Goal: Task Accomplishment & Management: Use online tool/utility

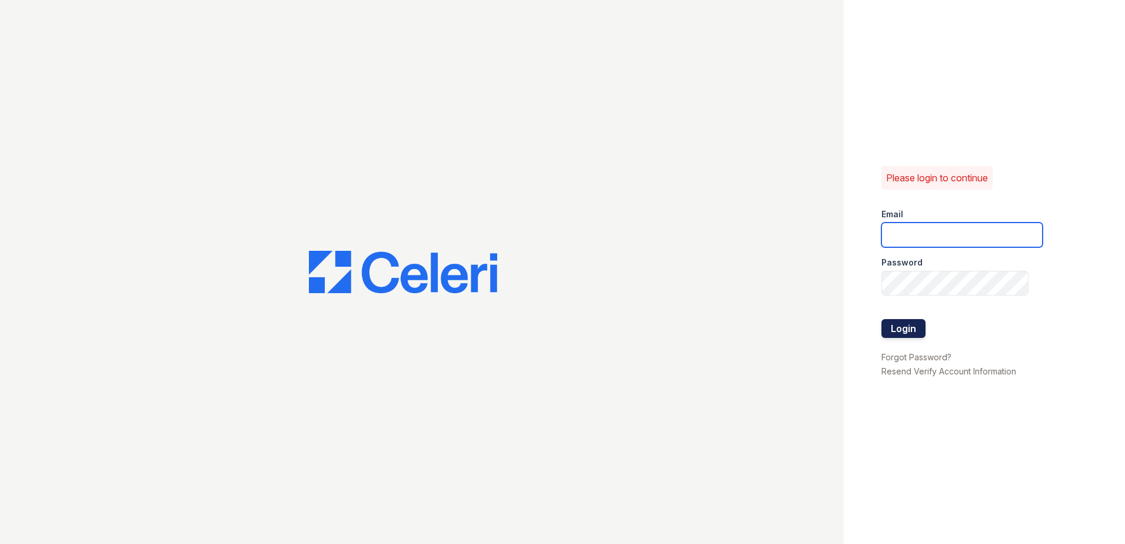
type input "[EMAIL_ADDRESS][DOMAIN_NAME]"
click at [907, 326] on button "Login" at bounding box center [903, 328] width 44 height 19
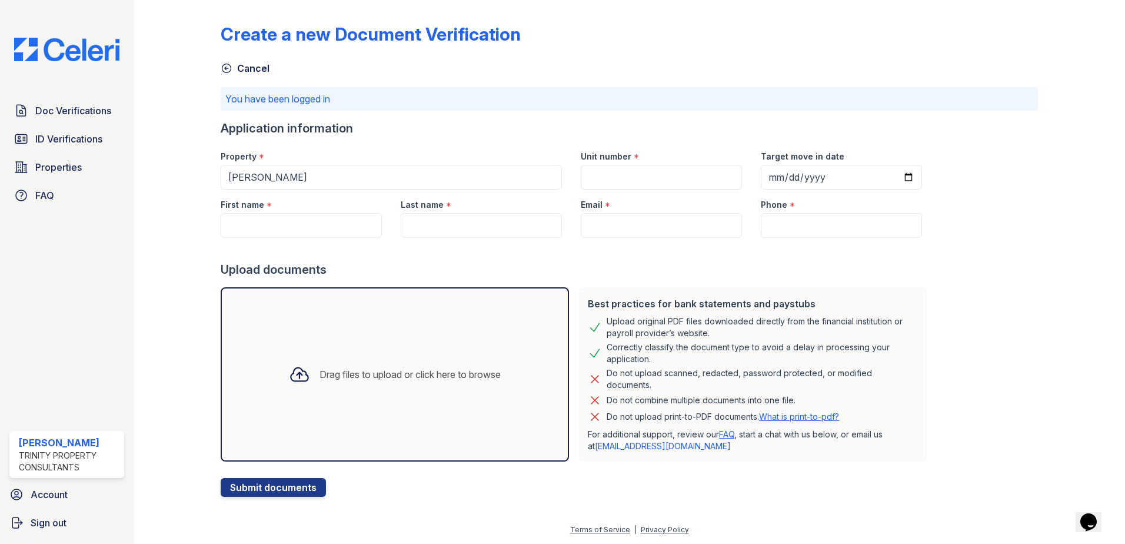
drag, startPoint x: 56, startPoint y: 141, endPoint x: 139, endPoint y: 141, distance: 82.9
click at [56, 141] on span "ID Verifications" at bounding box center [68, 139] width 67 height 14
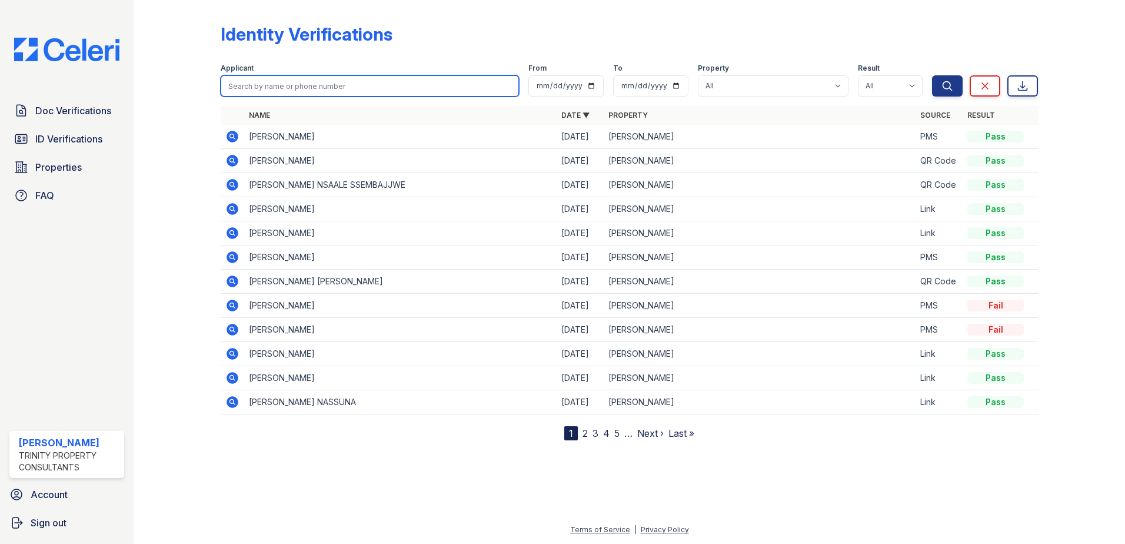
click at [281, 81] on input "search" at bounding box center [370, 85] width 298 height 21
type input "[PERSON_NAME]"
click at [932, 75] on button "Search" at bounding box center [947, 85] width 31 height 21
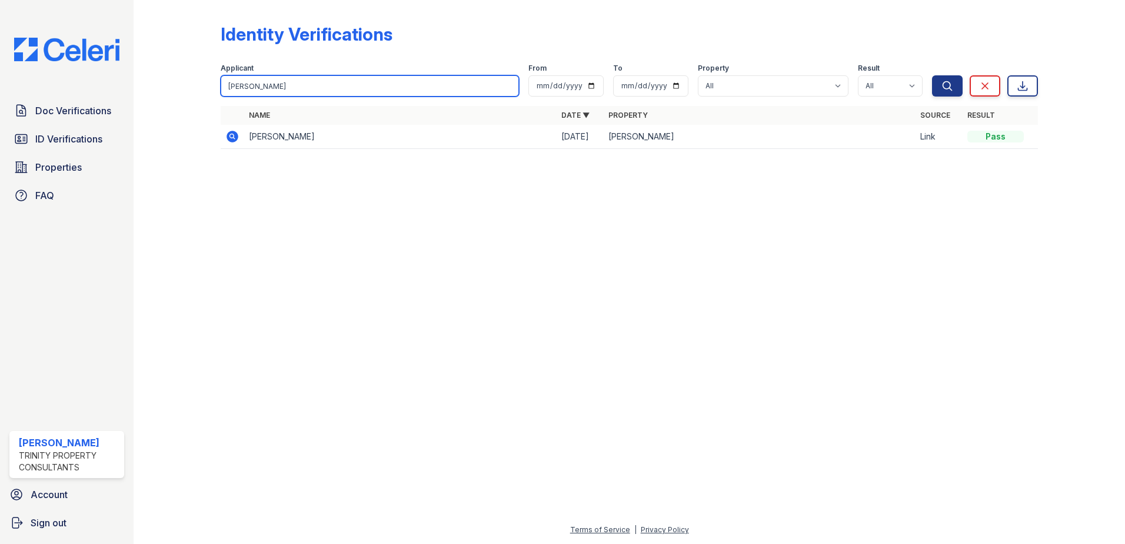
drag, startPoint x: 327, startPoint y: 88, endPoint x: 195, endPoint y: 86, distance: 131.8
click at [195, 86] on div "Identity Verifications Filter Applicant [PERSON_NAME] From To Property All ReNe…" at bounding box center [629, 89] width 954 height 179
drag, startPoint x: 274, startPoint y: 88, endPoint x: 159, endPoint y: 88, distance: 114.7
click at [160, 89] on div "Identity Verifications Filter Applicant [PERSON_NAME] From To Property All ReNe…" at bounding box center [629, 89] width 954 height 179
type input "[PERSON_NAME]"
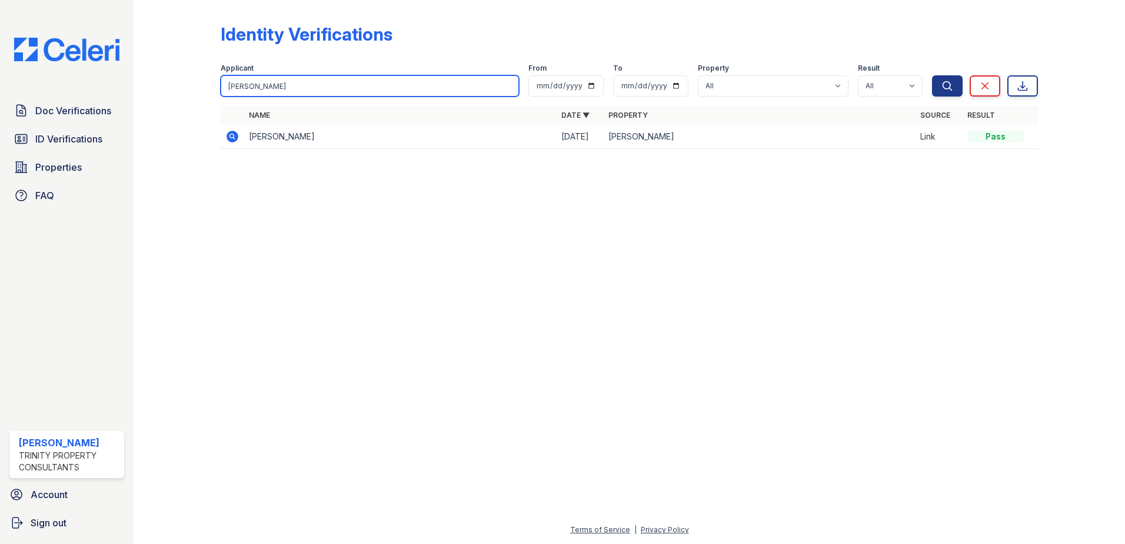
click at [932, 75] on button "Search" at bounding box center [947, 85] width 31 height 21
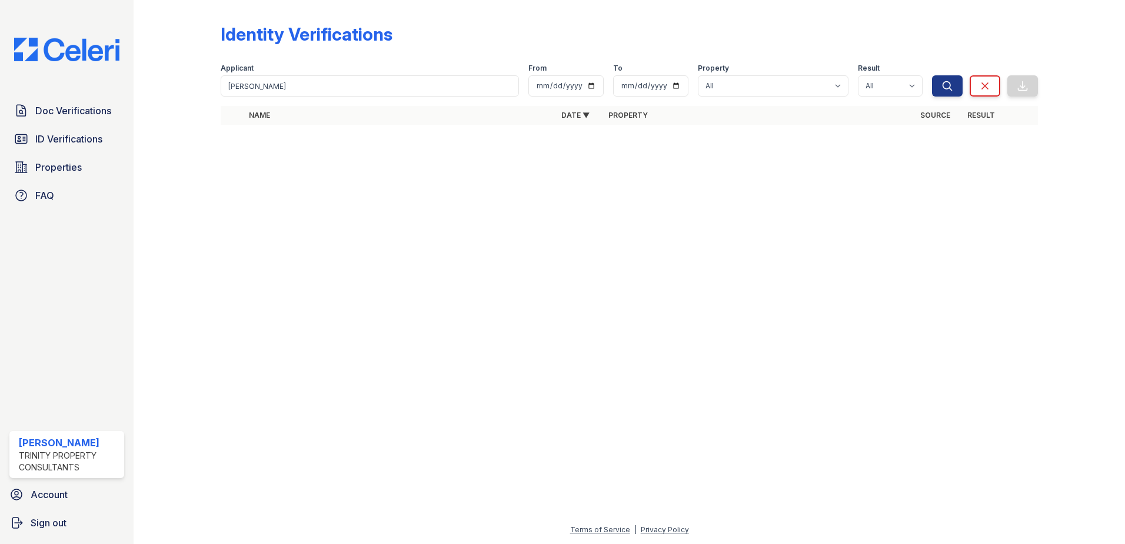
click at [369, 253] on div at bounding box center [629, 338] width 954 height 367
drag, startPoint x: 308, startPoint y: 85, endPoint x: 178, endPoint y: 88, distance: 129.4
click at [178, 88] on div "Identity Verifications Filter Applicant [PERSON_NAME] From To Property All ReNe…" at bounding box center [629, 77] width 954 height 155
click at [291, 238] on div at bounding box center [629, 338] width 954 height 367
click at [93, 142] on span "ID Verifications" at bounding box center [68, 139] width 67 height 14
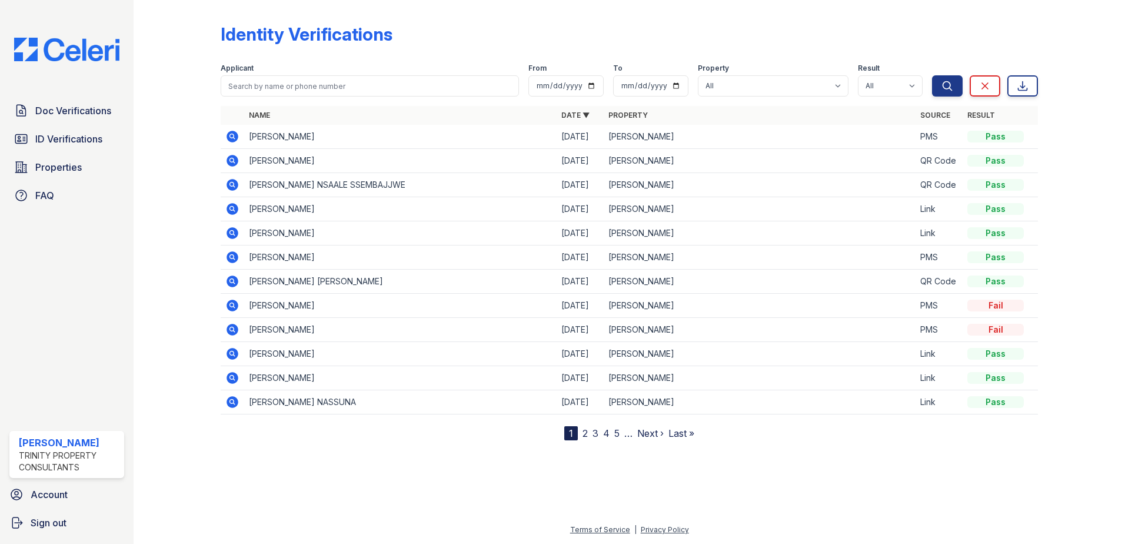
click at [207, 155] on div at bounding box center [186, 222] width 68 height 435
click at [442, 30] on div "Identity Verifications" at bounding box center [629, 39] width 817 height 31
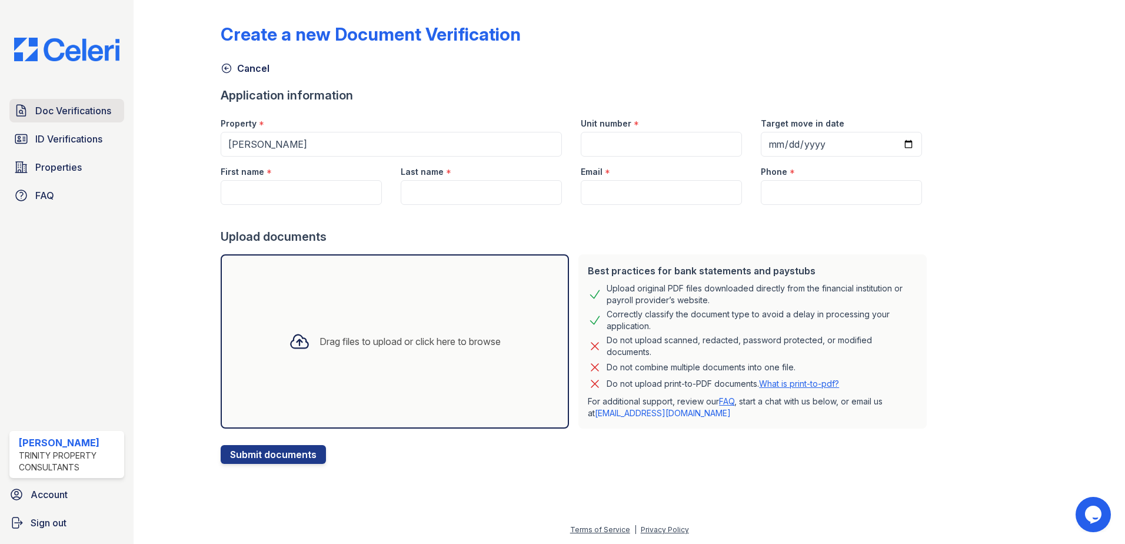
drag, startPoint x: 55, startPoint y: 116, endPoint x: 79, endPoint y: 116, distance: 24.1
click at [55, 116] on span "Doc Verifications" at bounding box center [73, 111] width 76 height 14
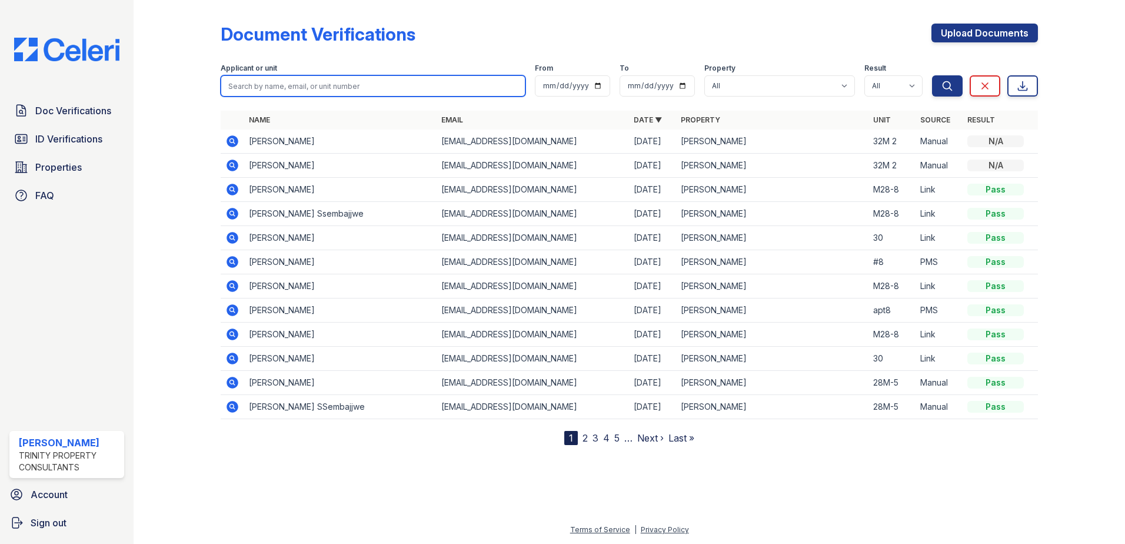
click at [270, 91] on input "search" at bounding box center [373, 85] width 305 height 21
type input "berta"
click at [932, 75] on button "Search" at bounding box center [947, 85] width 31 height 21
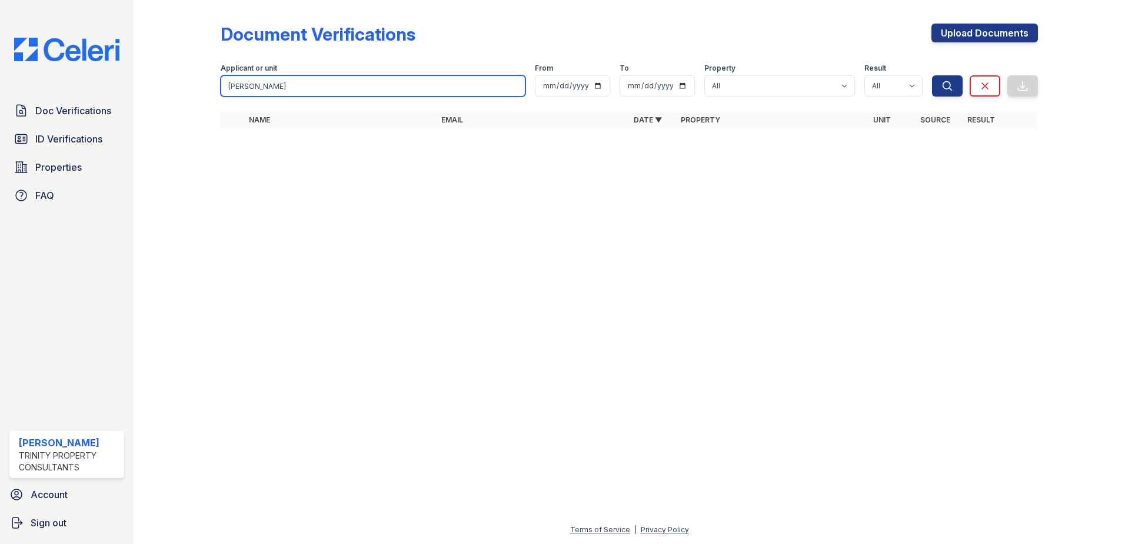
drag, startPoint x: 270, startPoint y: 91, endPoint x: 38, endPoint y: 89, distance: 232.4
click at [40, 89] on div "Doc Verifications ID Verifications Properties FAQ ReNew Waltham Trinity Propert…" at bounding box center [562, 272] width 1125 height 544
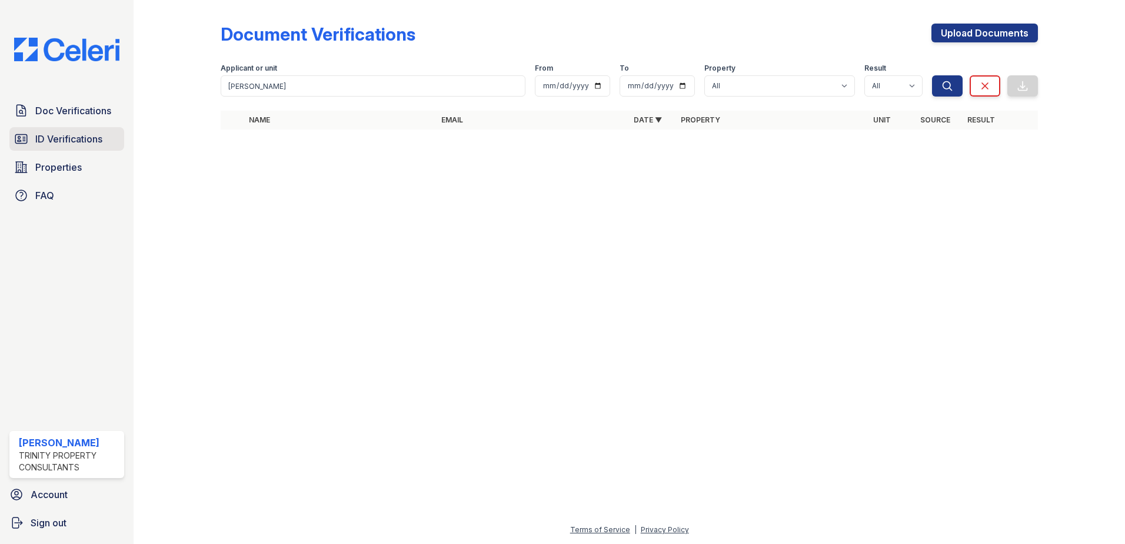
click at [110, 135] on link "ID Verifications" at bounding box center [66, 139] width 115 height 24
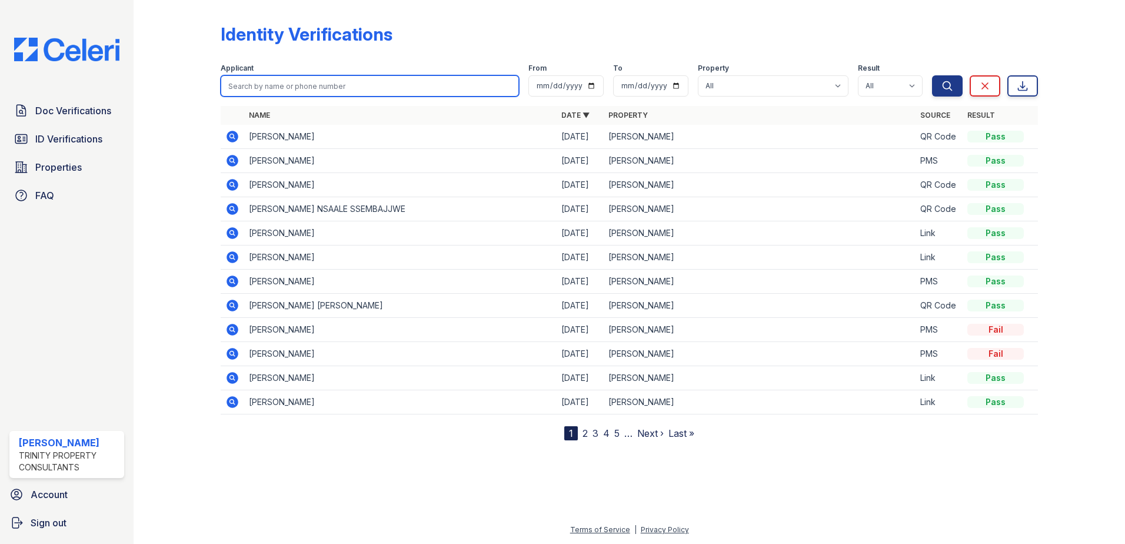
click at [278, 90] on input "search" at bounding box center [370, 85] width 298 height 21
type input "ismail"
click at [932, 75] on button "Search" at bounding box center [947, 85] width 31 height 21
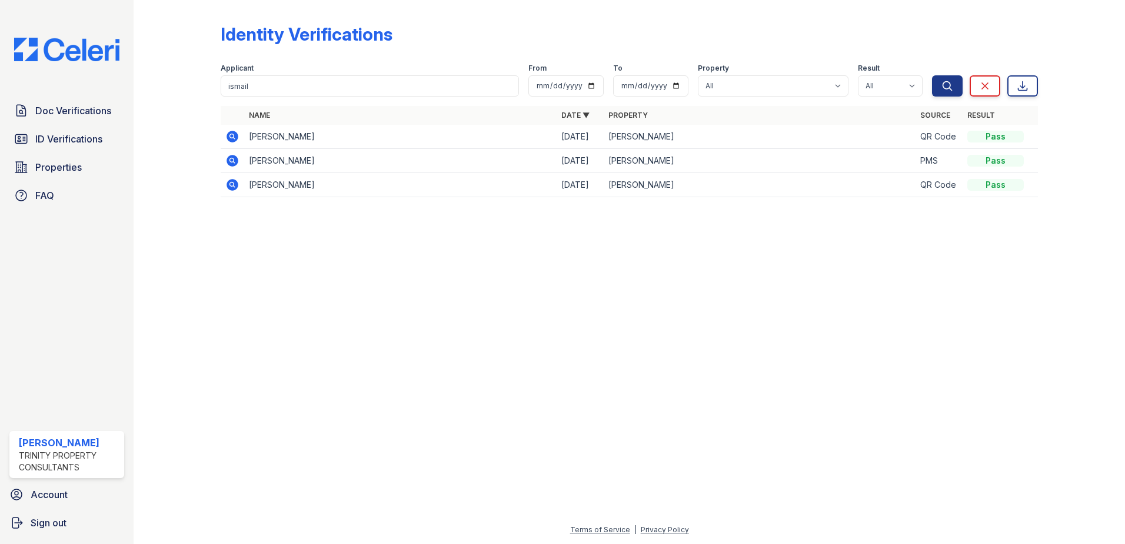
click at [339, 264] on div at bounding box center [629, 375] width 954 height 295
click at [779, 325] on div at bounding box center [629, 375] width 954 height 295
click at [82, 99] on link "Doc Verifications" at bounding box center [66, 111] width 115 height 24
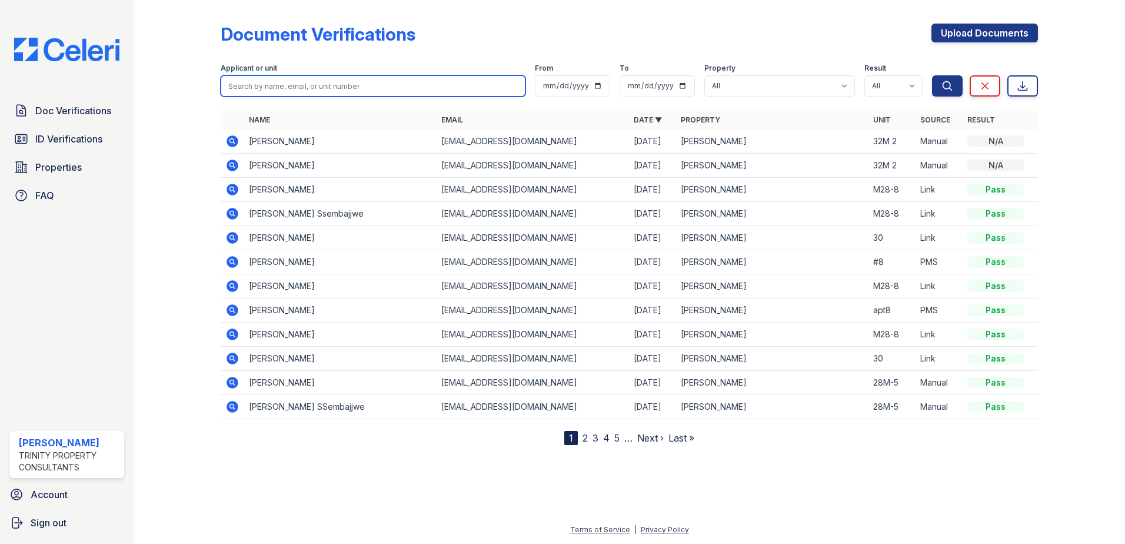
click at [279, 89] on input "search" at bounding box center [373, 85] width 305 height 21
type input "ismail"
click at [932, 75] on button "Search" at bounding box center [947, 85] width 31 height 21
